Goal: Transaction & Acquisition: Purchase product/service

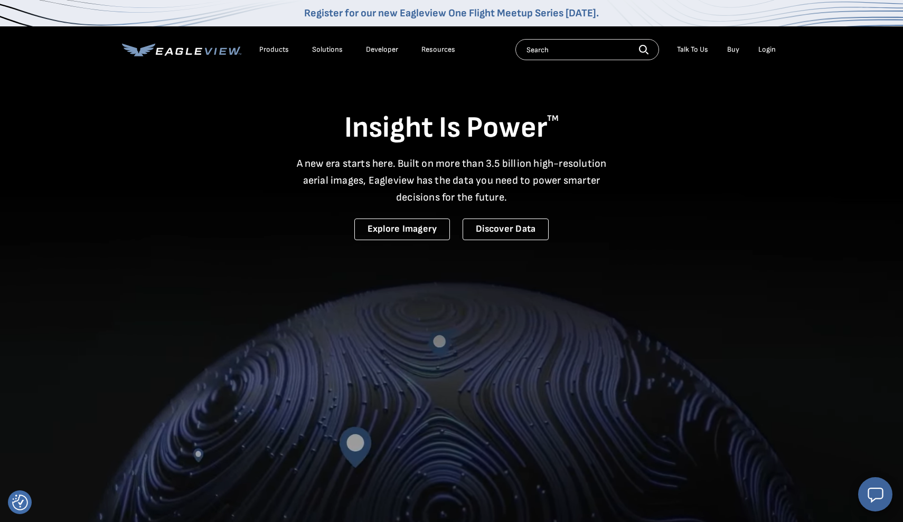
click at [767, 50] on div "Login" at bounding box center [766, 50] width 17 height 10
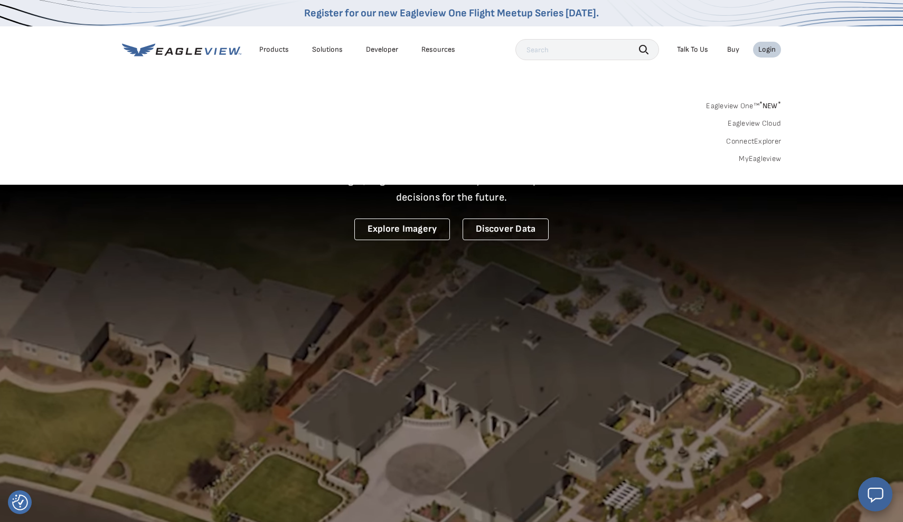
click at [755, 156] on link "MyEagleview" at bounding box center [760, 159] width 42 height 10
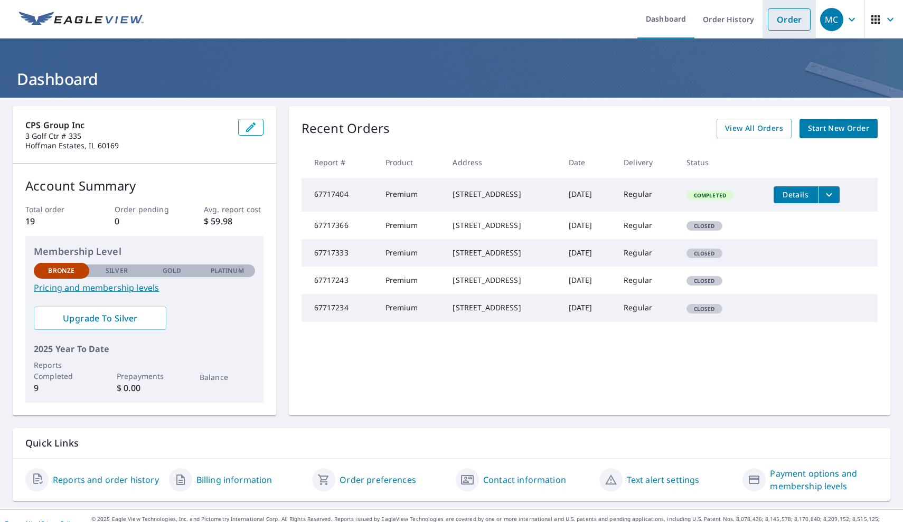
click at [792, 22] on link "Order" at bounding box center [789, 19] width 43 height 22
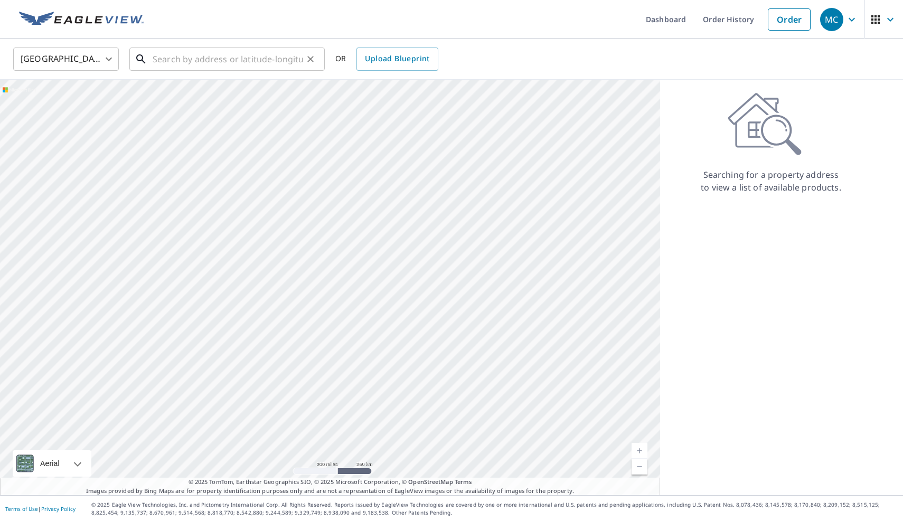
click at [221, 64] on input "text" at bounding box center [228, 59] width 150 height 30
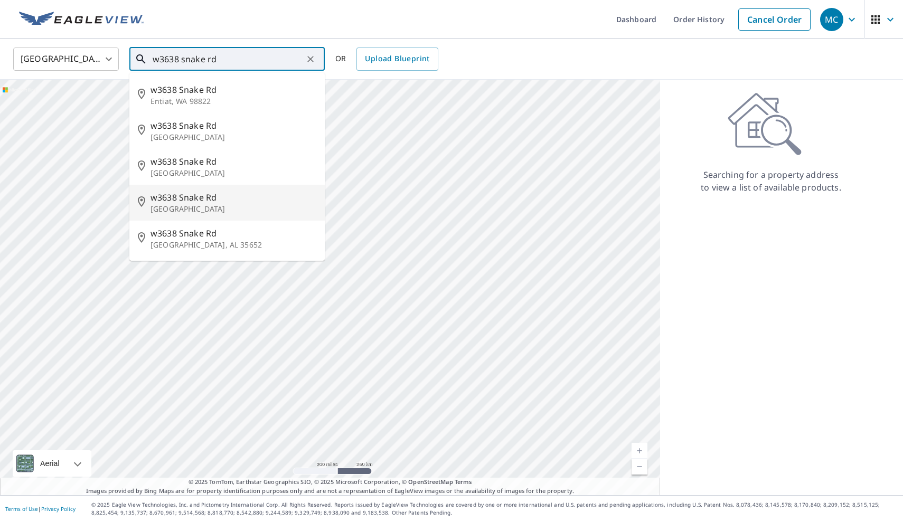
click at [187, 200] on span "w3638 Snake Rd" at bounding box center [233, 197] width 166 height 13
type input "[STREET_ADDRESS]"
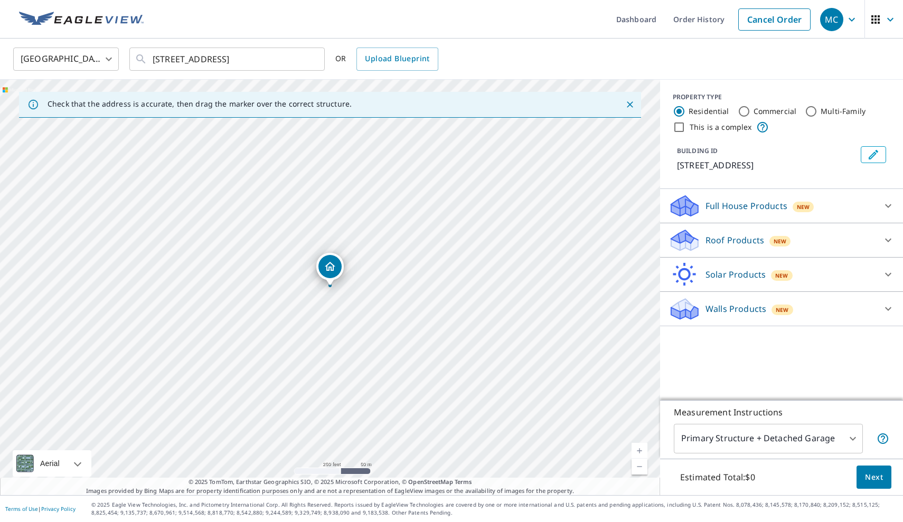
click at [637, 448] on link "Current Level 17, Zoom In" at bounding box center [639, 451] width 16 height 16
click at [637, 448] on link "Current Level 18, Zoom In" at bounding box center [639, 451] width 16 height 16
click at [637, 448] on link "Current Level 19, Zoom In" at bounding box center [639, 451] width 16 height 16
click at [637, 448] on link "Current Level 20, Zoom In Disabled" at bounding box center [639, 451] width 16 height 16
click at [733, 239] on p "Roof Products" at bounding box center [734, 240] width 59 height 13
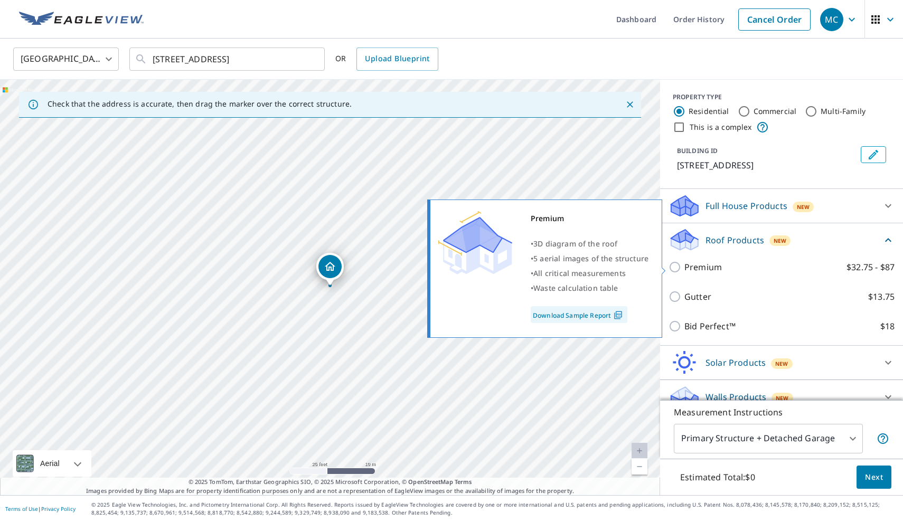
click at [707, 269] on p "Premium" at bounding box center [702, 267] width 37 height 13
click at [684, 269] on input "Premium $32.75 - $87" at bounding box center [676, 267] width 16 height 13
checkbox input "true"
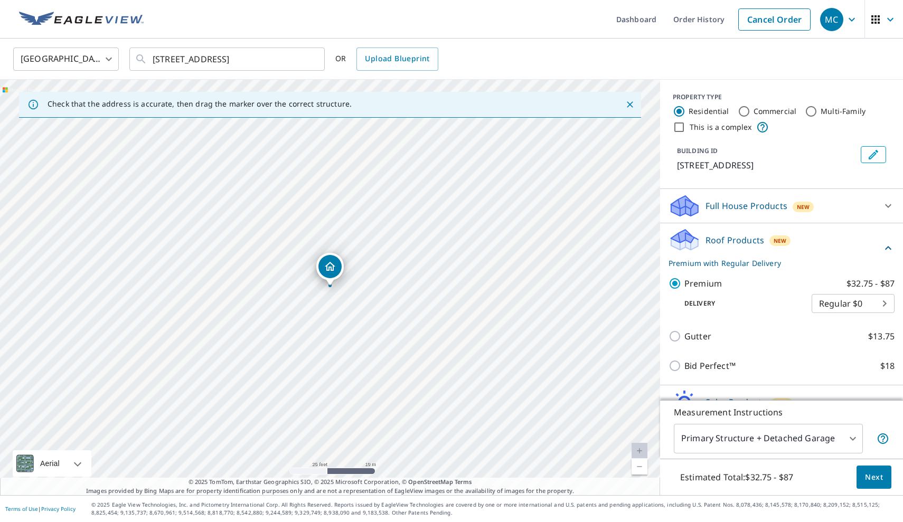
click at [876, 478] on span "Next" at bounding box center [874, 477] width 18 height 13
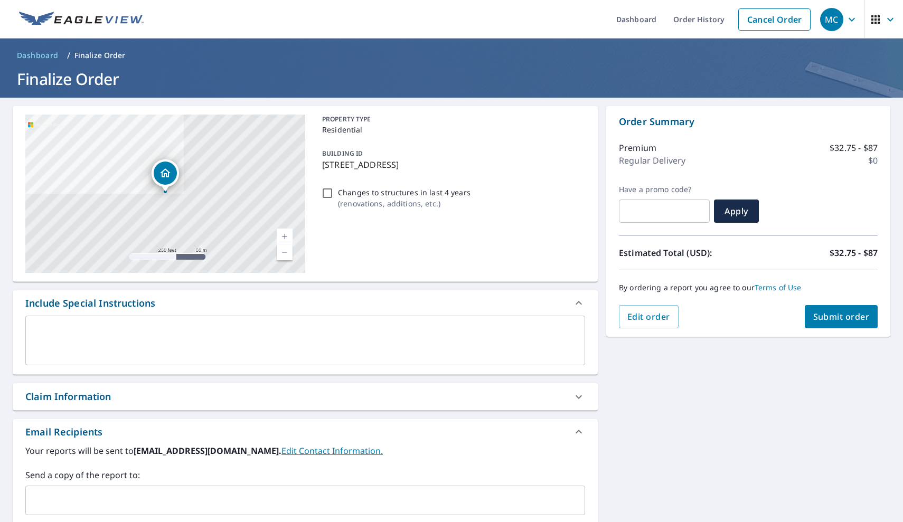
click at [838, 317] on span "Submit order" at bounding box center [841, 317] width 56 height 12
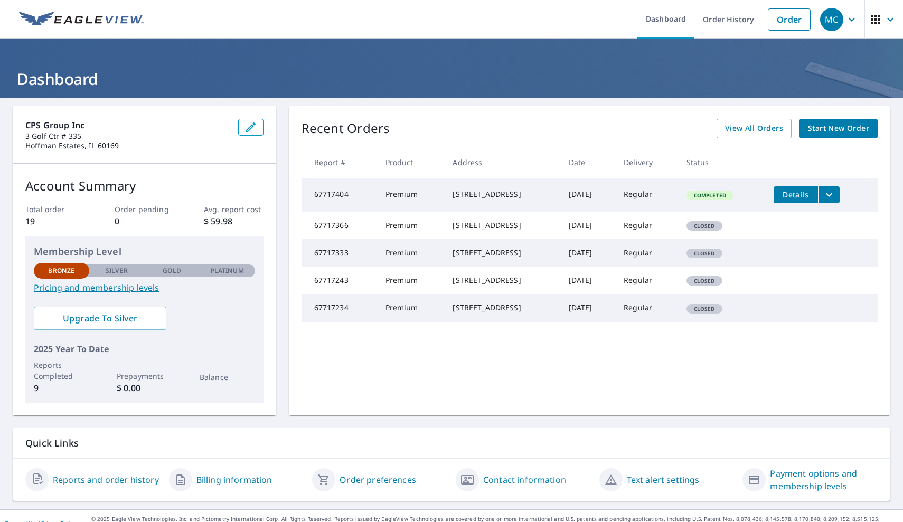
click at [882, 15] on span "button" at bounding box center [884, 19] width 30 height 25
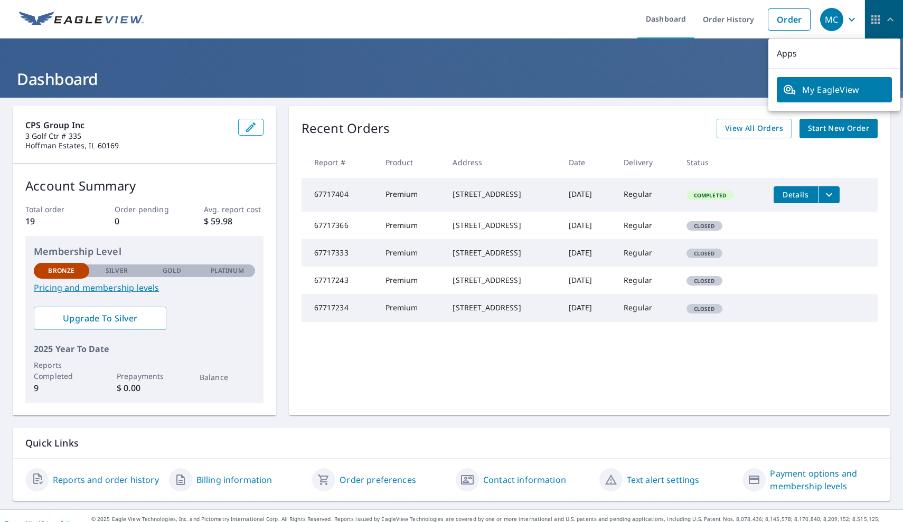
click at [875, 18] on icon "button" at bounding box center [875, 19] width 13 height 13
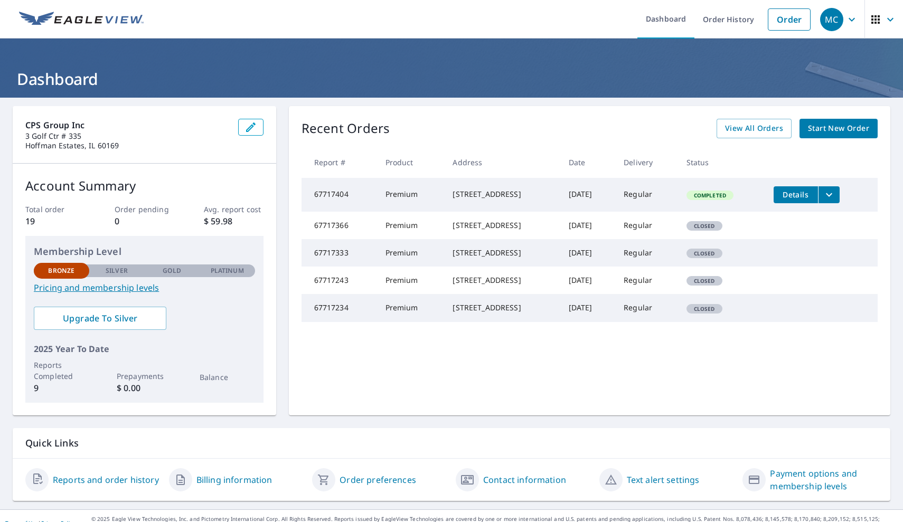
click at [875, 19] on icon "button" at bounding box center [875, 19] width 8 height 8
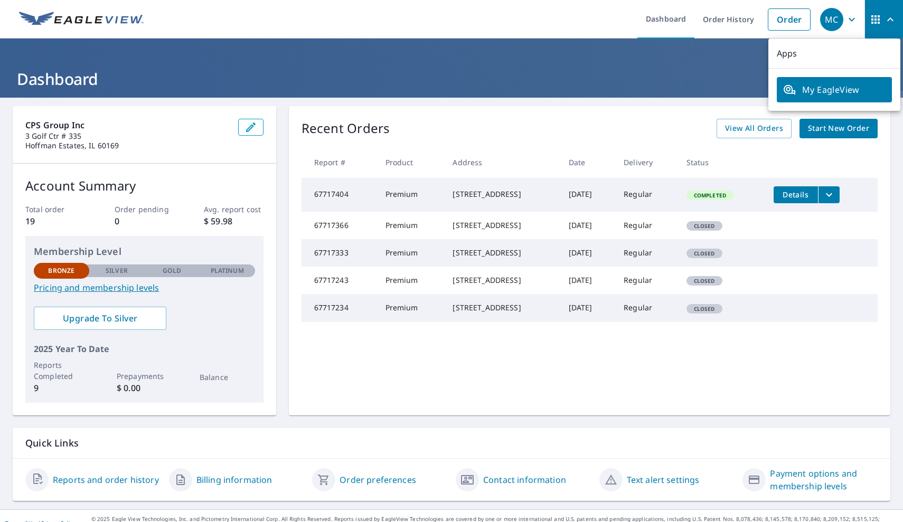
click at [823, 96] on span "My EagleView" at bounding box center [834, 89] width 102 height 13
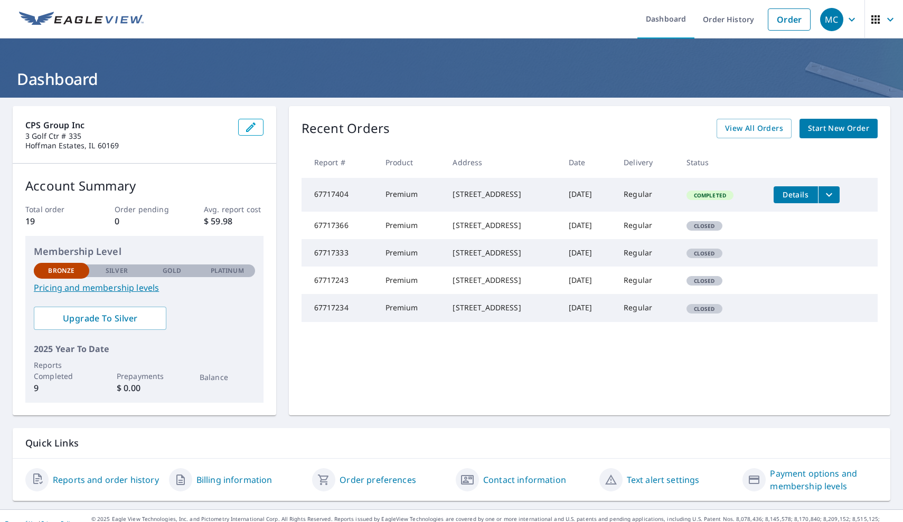
click at [259, 478] on link "Billing information" at bounding box center [234, 480] width 76 height 13
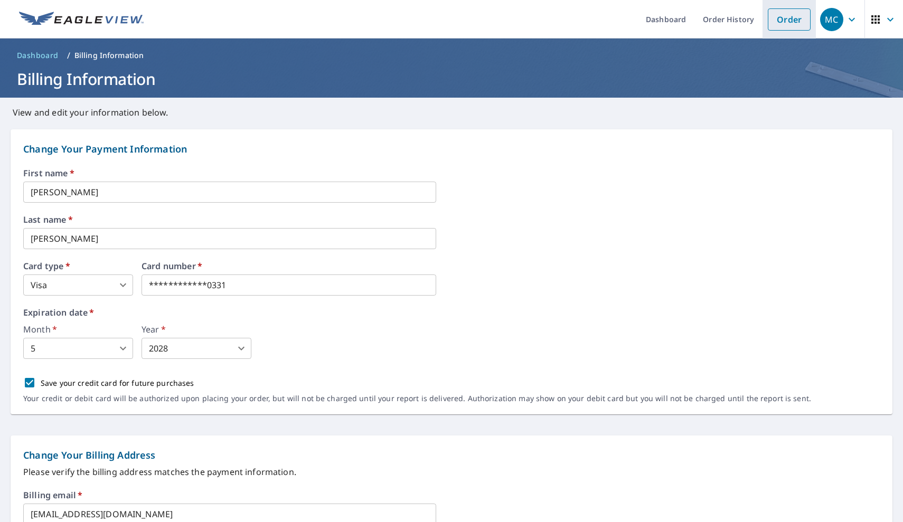
click at [785, 16] on link "Order" at bounding box center [789, 19] width 43 height 22
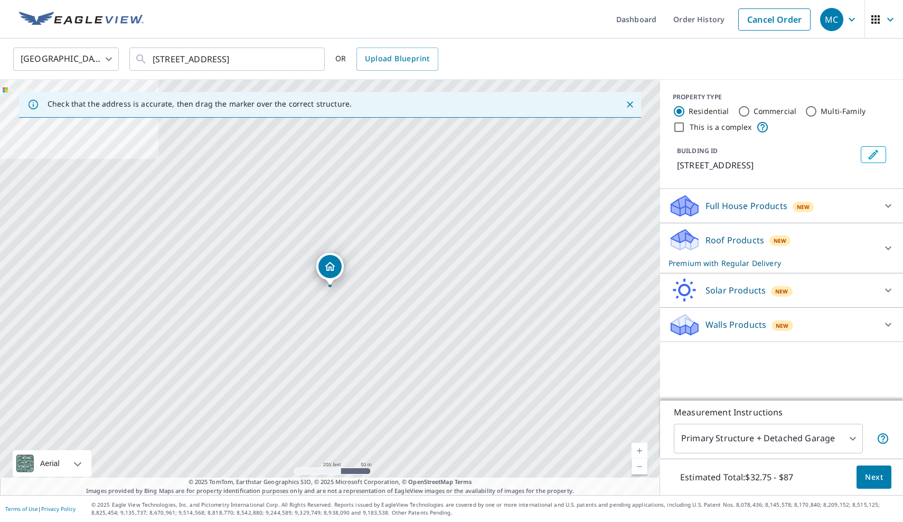
click at [735, 239] on p "Roof Products" at bounding box center [734, 240] width 59 height 13
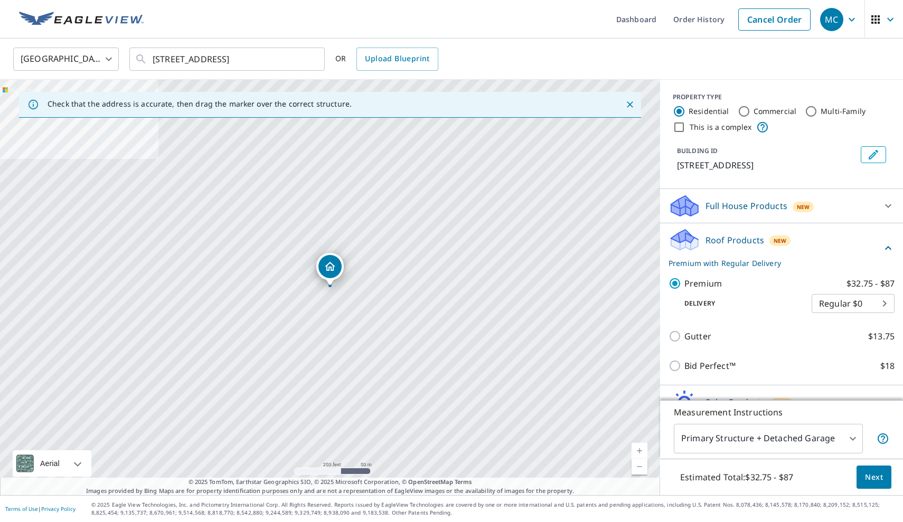
click at [873, 477] on span "Next" at bounding box center [874, 477] width 18 height 13
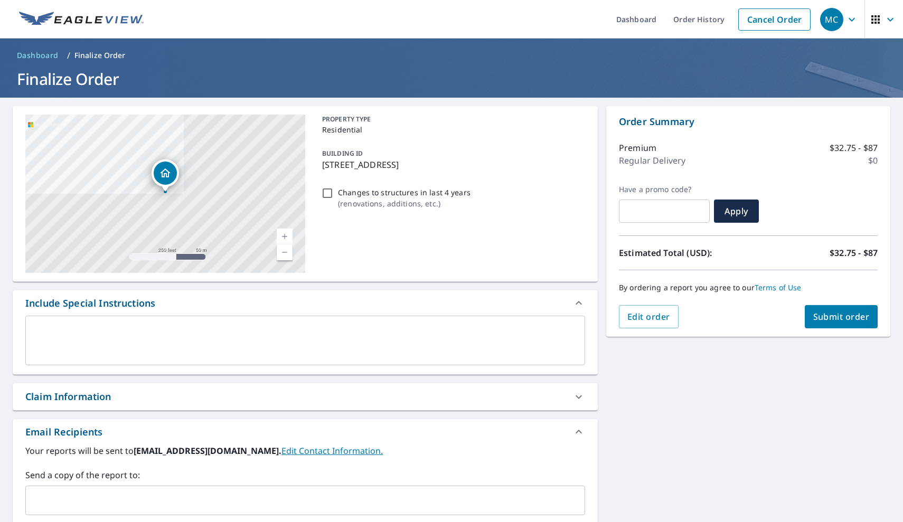
click at [831, 314] on span "Submit order" at bounding box center [841, 317] width 56 height 12
